Goal: Check status: Check status

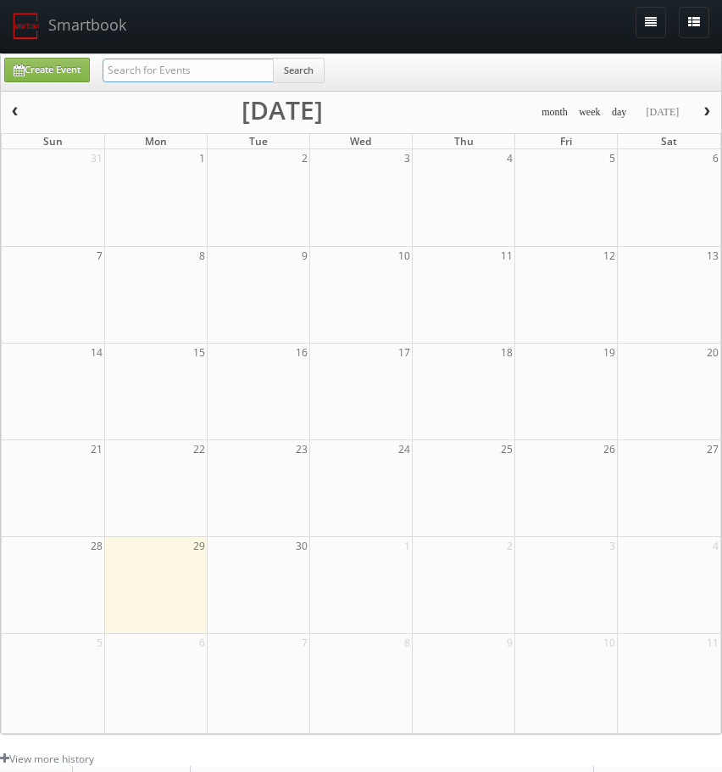
click at [238, 70] on input "text" at bounding box center [188, 70] width 171 height 24
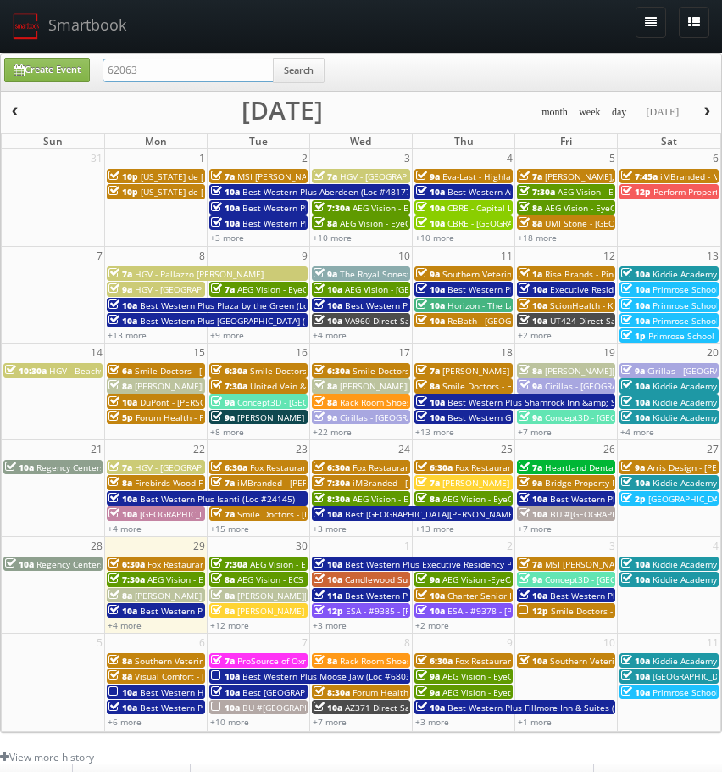
type input "62063"
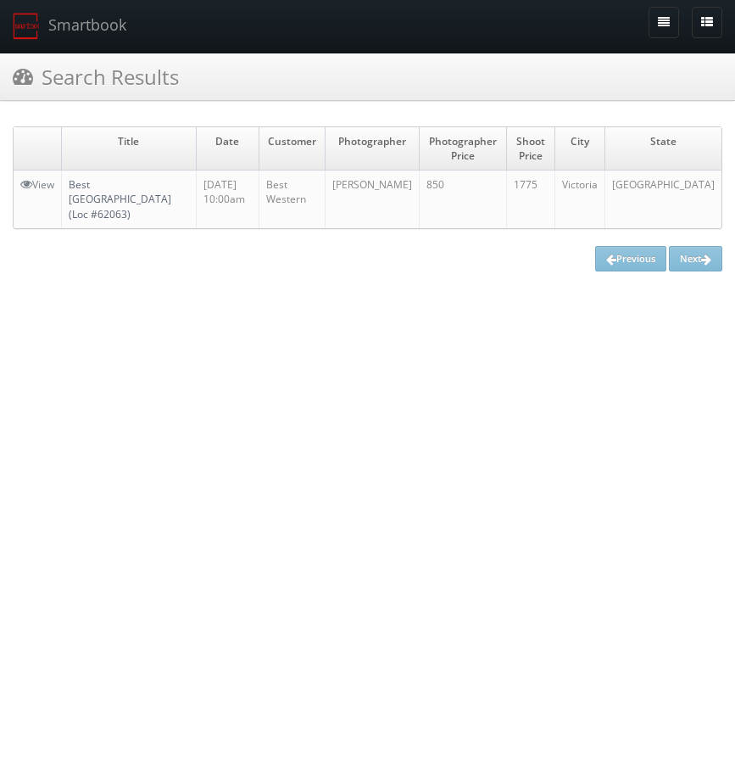
click at [87, 202] on link "Best [GEOGRAPHIC_DATA] (Loc #62063)" at bounding box center [120, 198] width 103 height 43
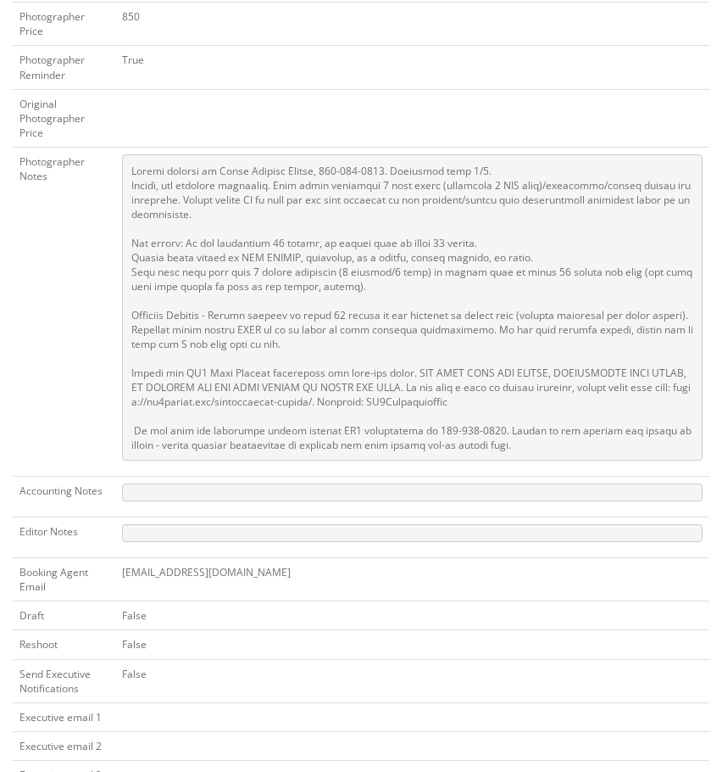
scroll to position [848, 0]
